Goal: Navigation & Orientation: Find specific page/section

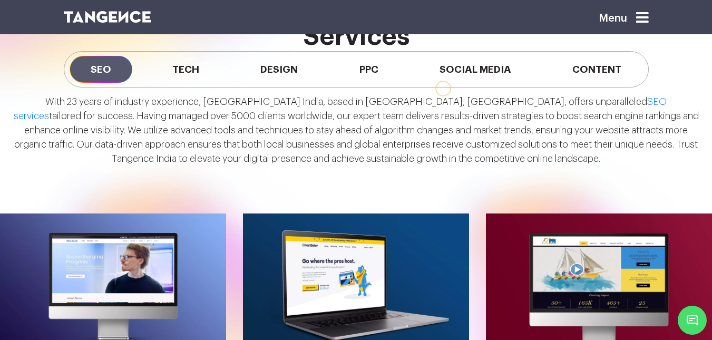
scroll to position [851, 0]
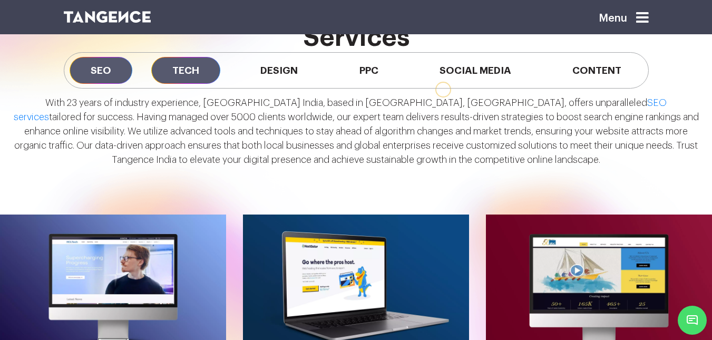
click at [206, 77] on span "Tech" at bounding box center [185, 70] width 69 height 27
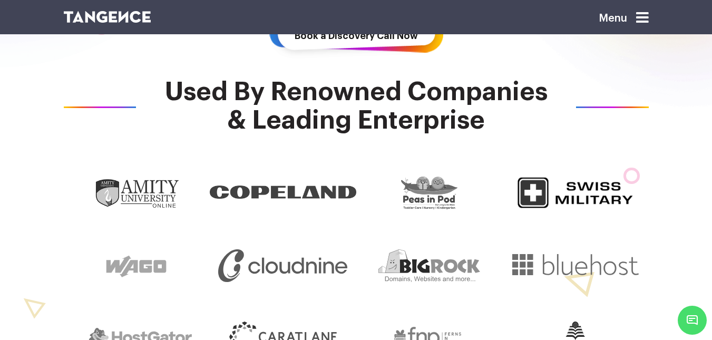
scroll to position [0, 0]
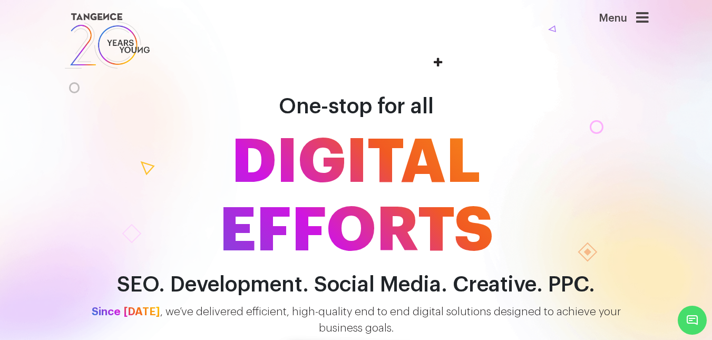
click at [642, 8] on header "Menu" at bounding box center [356, 41] width 712 height 82
click at [642, 15] on icon at bounding box center [642, 18] width 13 height 15
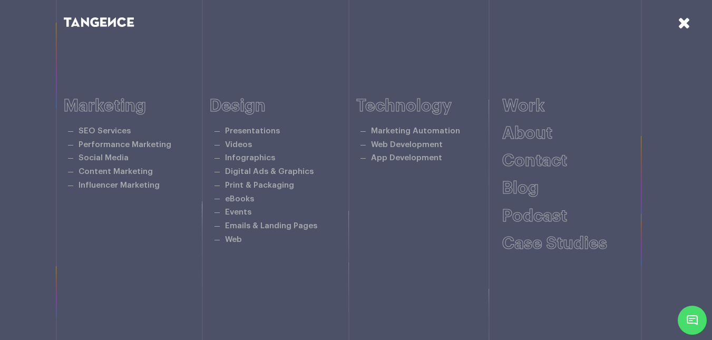
click at [682, 24] on icon at bounding box center [684, 23] width 13 height 16
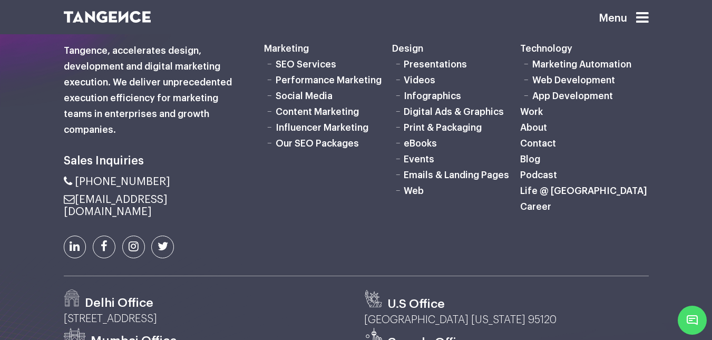
scroll to position [2805, 0]
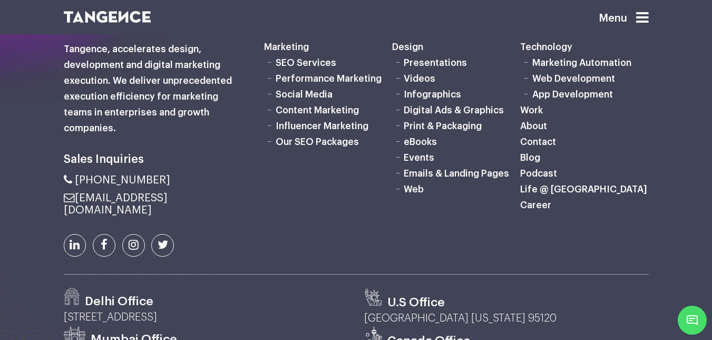
click at [312, 147] on link "Our SEO Packages" at bounding box center [317, 141] width 83 height 9
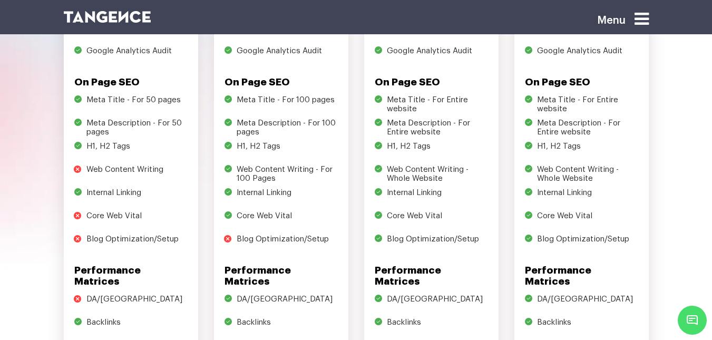
scroll to position [579, 0]
